Goal: Information Seeking & Learning: Learn about a topic

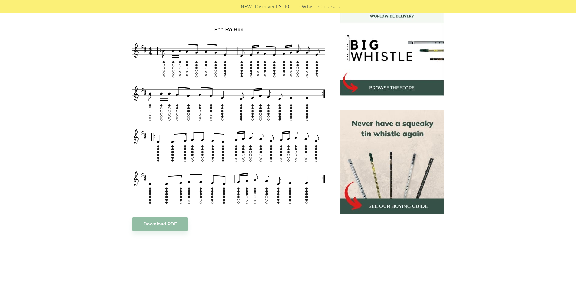
scroll to position [151, 0]
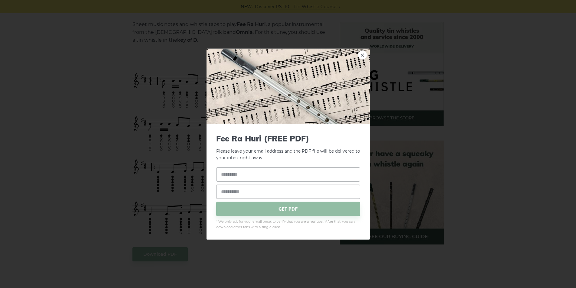
click at [365, 55] on link "×" at bounding box center [362, 54] width 9 height 9
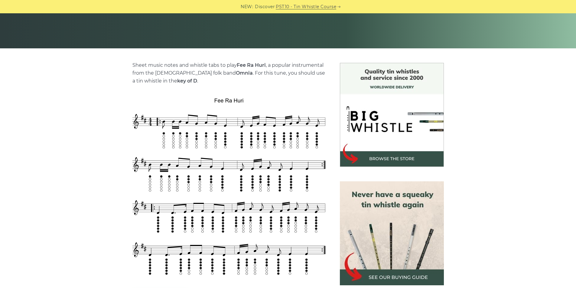
scroll to position [121, 0]
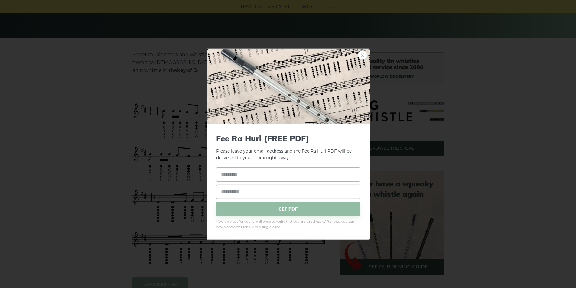
click at [364, 54] on link "×" at bounding box center [362, 54] width 9 height 9
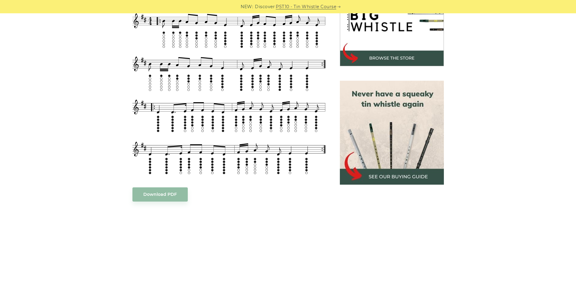
scroll to position [151, 0]
